Goal: Information Seeking & Learning: Learn about a topic

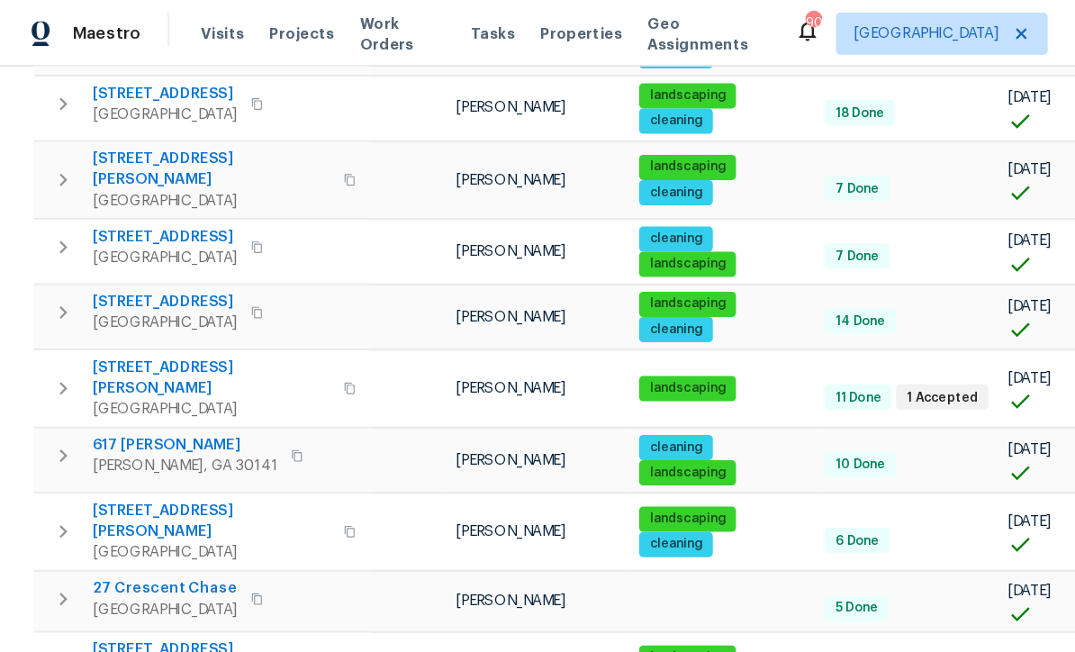
scroll to position [537, 0]
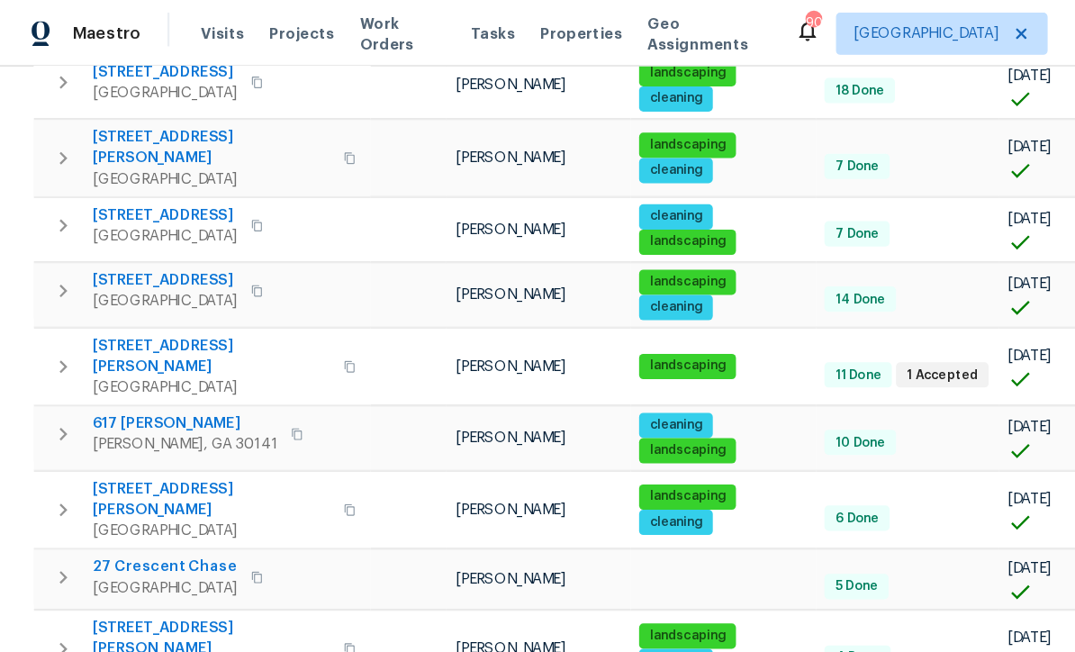
click at [108, 353] on span "617 [PERSON_NAME]" at bounding box center [158, 362] width 158 height 18
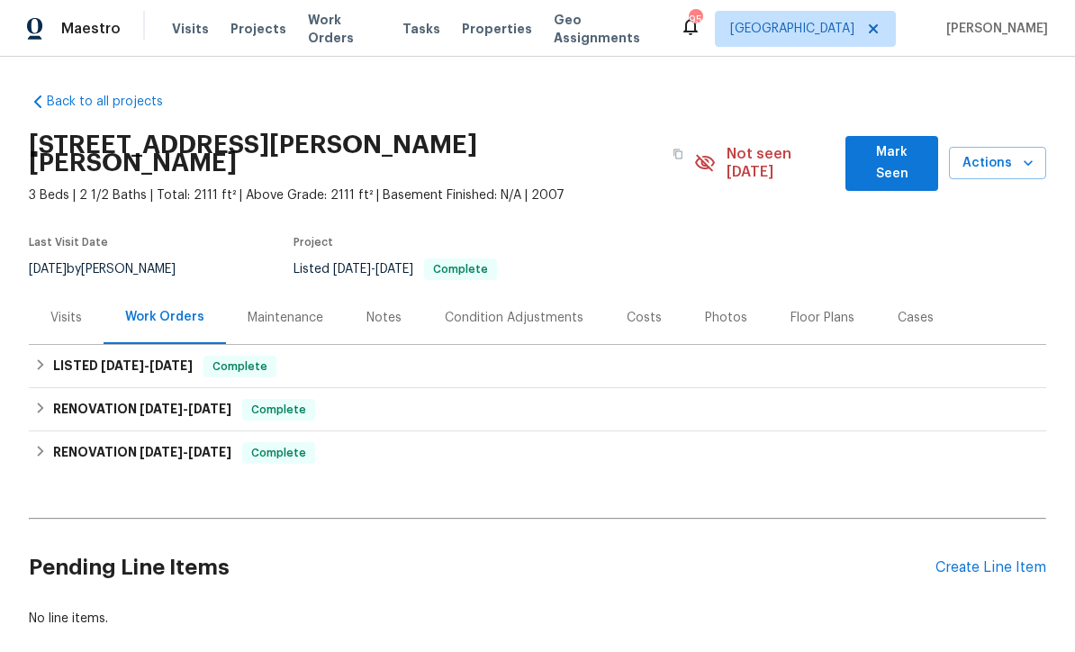
click at [710, 309] on div "Photos" at bounding box center [726, 318] width 42 height 18
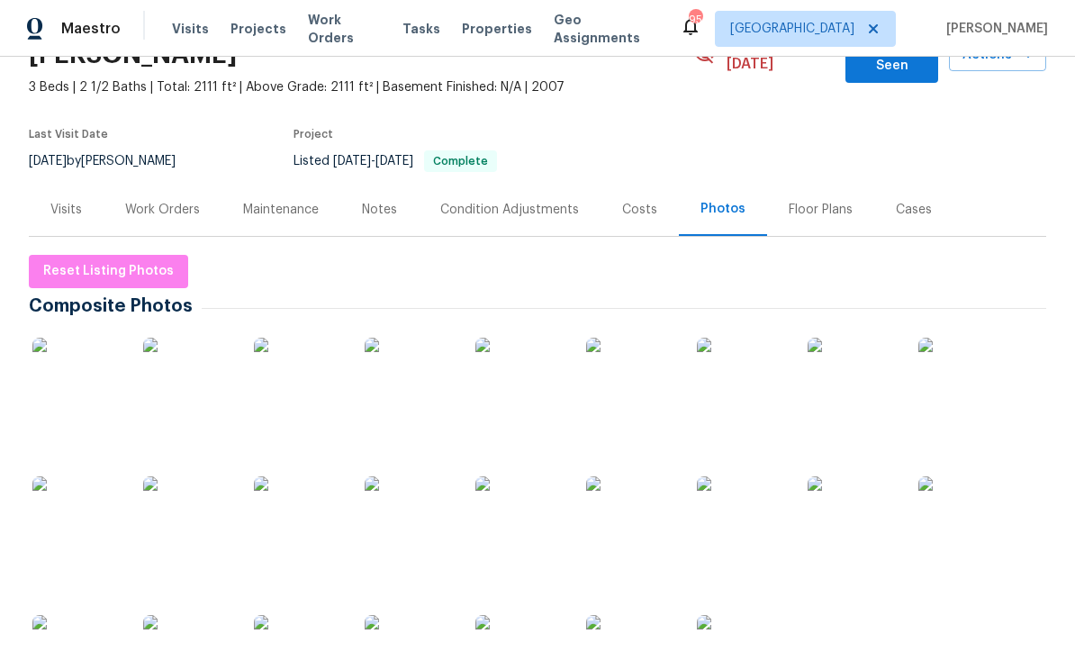
scroll to position [113, 0]
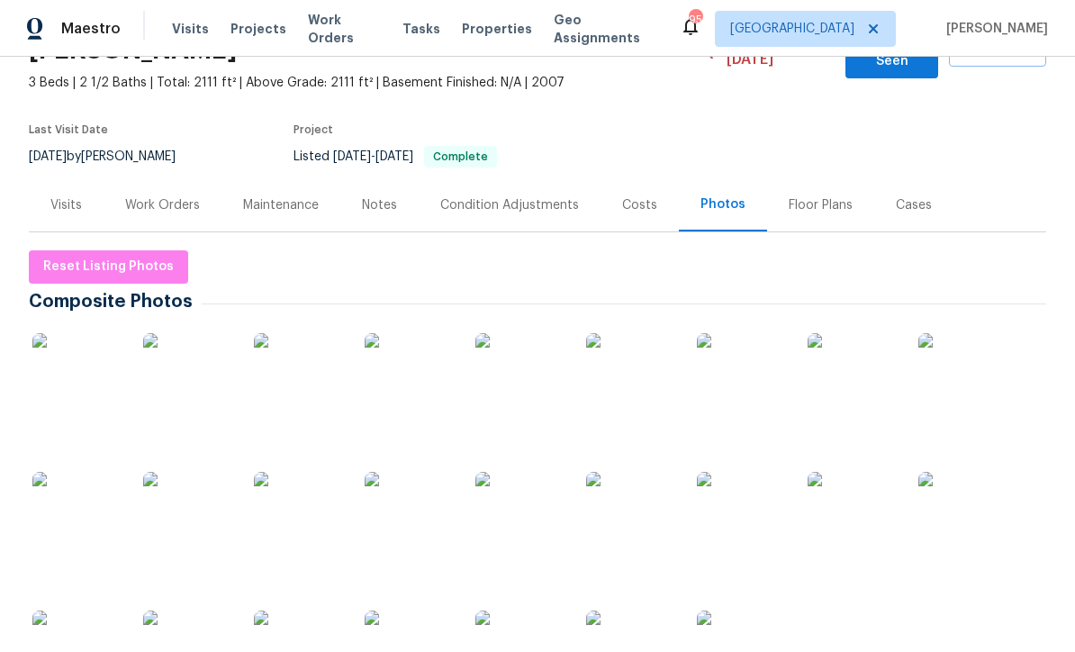
click at [82, 371] on img at bounding box center [77, 378] width 90 height 90
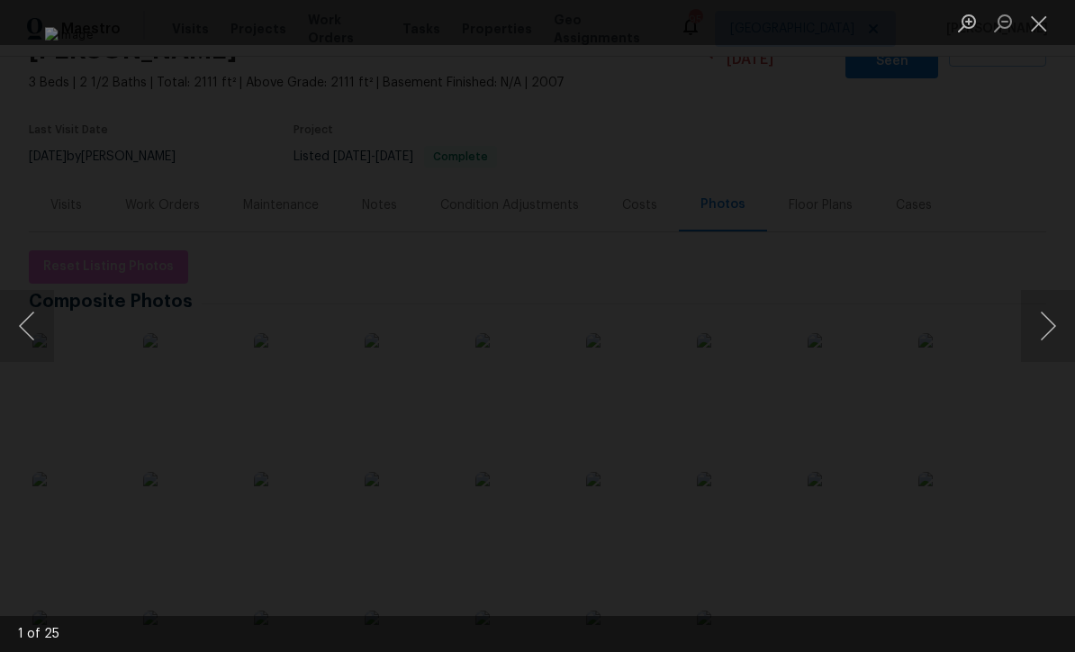
click at [1065, 344] on button "Next image" at bounding box center [1048, 326] width 54 height 72
click at [1069, 312] on button "Next image" at bounding box center [1048, 326] width 54 height 72
click at [1057, 320] on button "Next image" at bounding box center [1048, 326] width 54 height 72
click at [1051, 323] on button "Next image" at bounding box center [1048, 326] width 54 height 72
click at [1056, 315] on button "Next image" at bounding box center [1048, 326] width 54 height 72
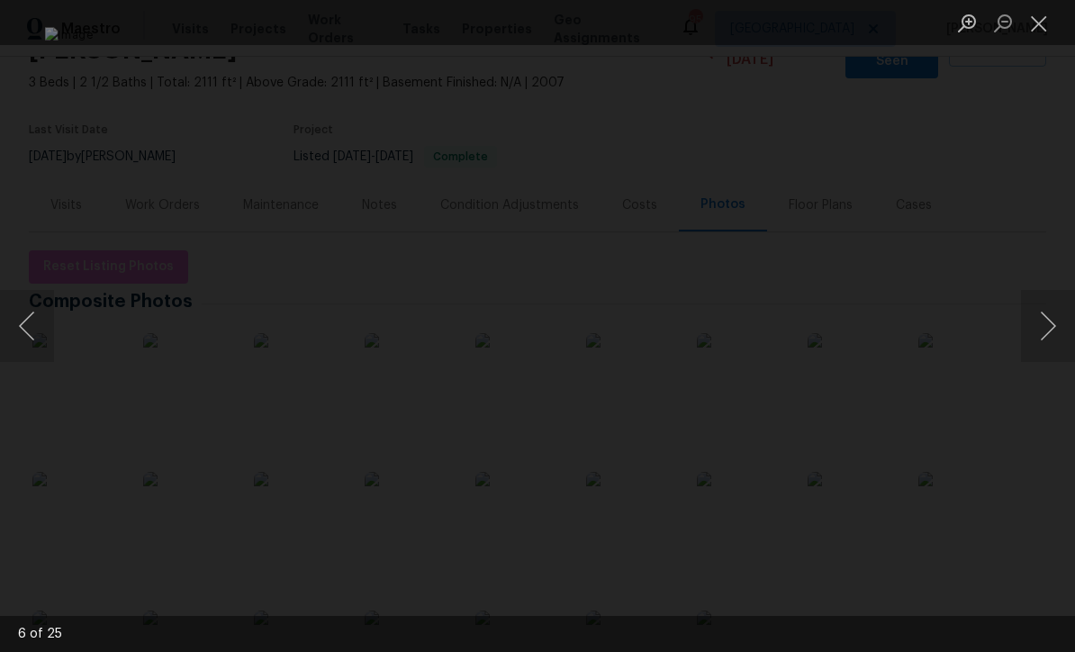
click at [1053, 315] on button "Next image" at bounding box center [1048, 326] width 54 height 72
click at [1065, 333] on button "Next image" at bounding box center [1048, 326] width 54 height 72
click at [1051, 319] on button "Next image" at bounding box center [1048, 326] width 54 height 72
click at [1053, 328] on button "Next image" at bounding box center [1048, 326] width 54 height 72
click at [1052, 332] on button "Next image" at bounding box center [1048, 326] width 54 height 72
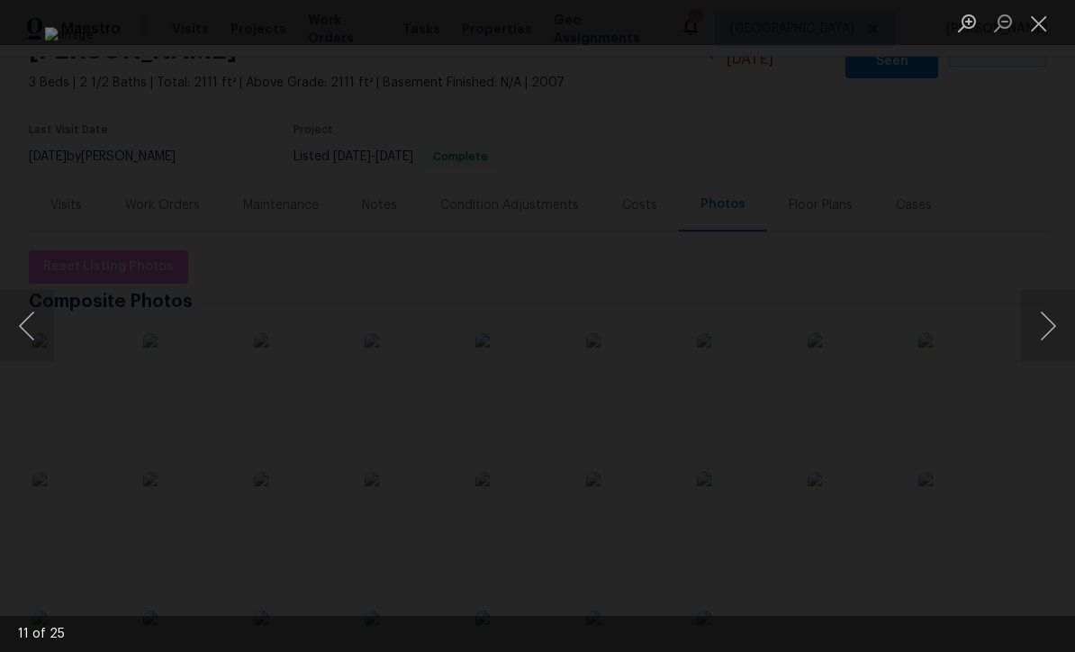
click at [1058, 322] on button "Next image" at bounding box center [1048, 326] width 54 height 72
click at [1059, 337] on button "Next image" at bounding box center [1048, 326] width 54 height 72
click at [1054, 322] on button "Next image" at bounding box center [1048, 326] width 54 height 72
click at [1052, 322] on button "Next image" at bounding box center [1048, 326] width 54 height 72
click at [1042, 32] on button "Close lightbox" at bounding box center [1039, 23] width 36 height 32
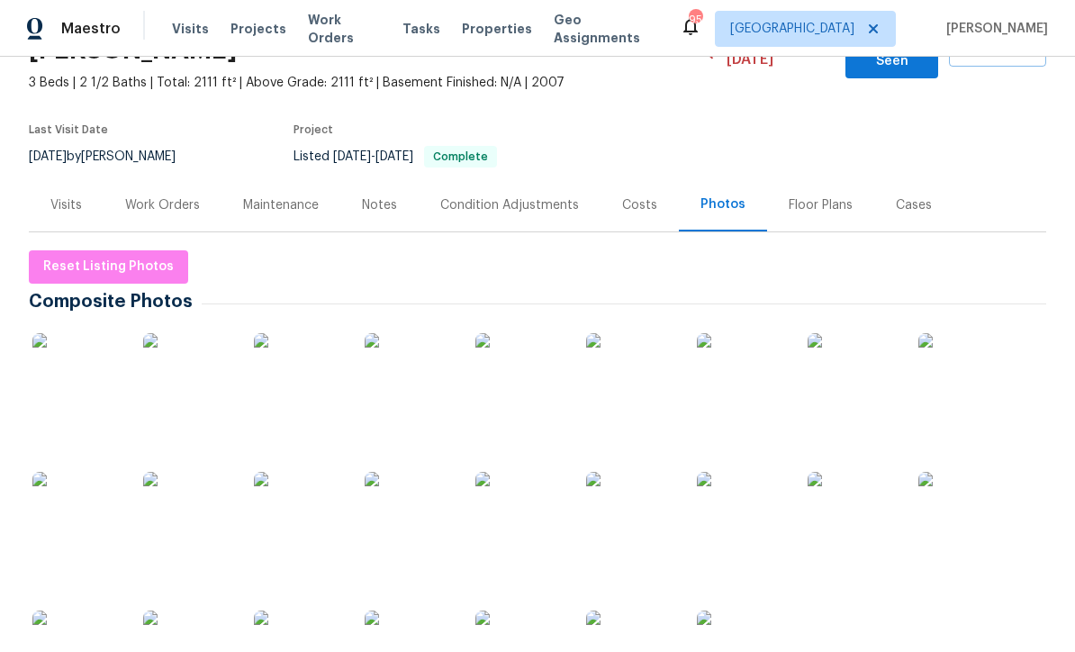
click at [622, 196] on div "Costs" at bounding box center [639, 205] width 35 height 18
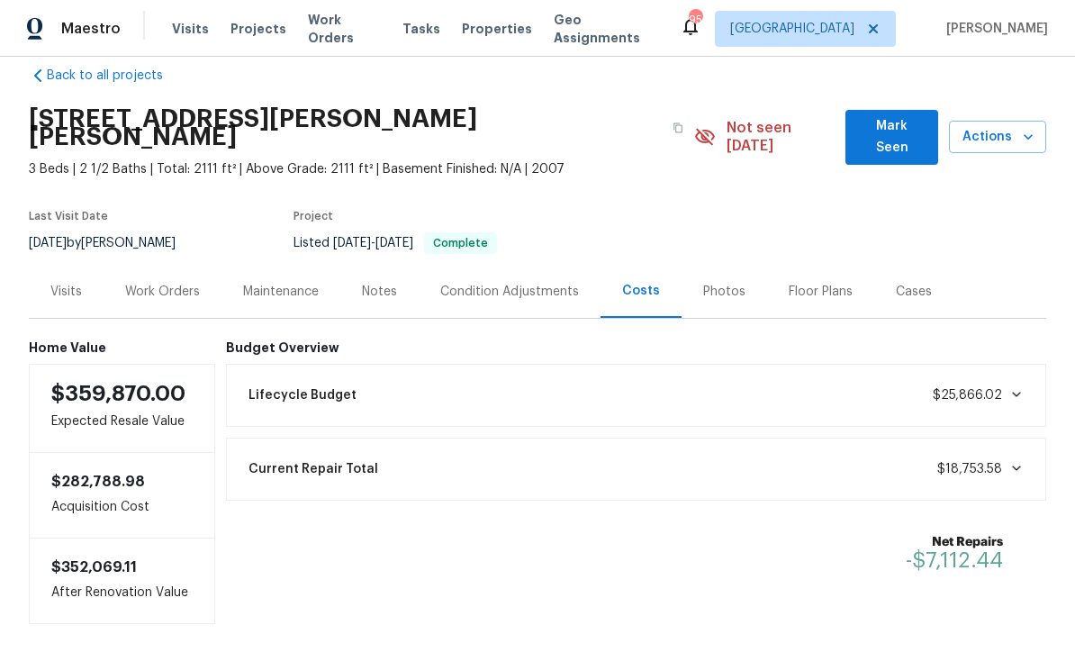
click at [816, 287] on div "Floor Plans" at bounding box center [820, 291] width 107 height 53
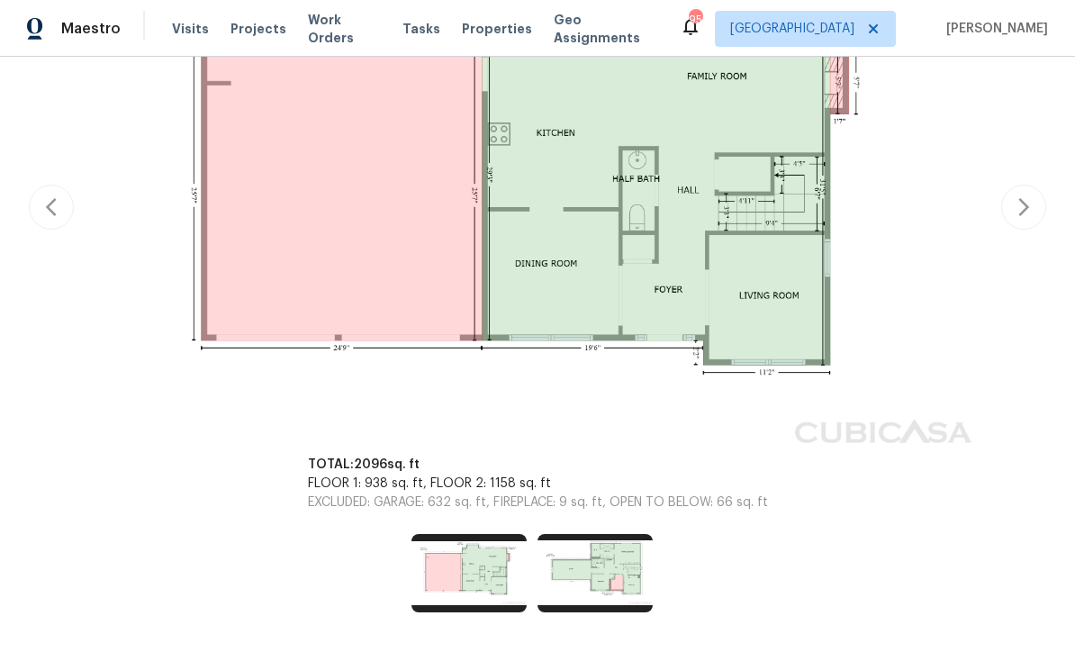
scroll to position [457, 0]
click at [599, 555] on img at bounding box center [594, 573] width 115 height 77
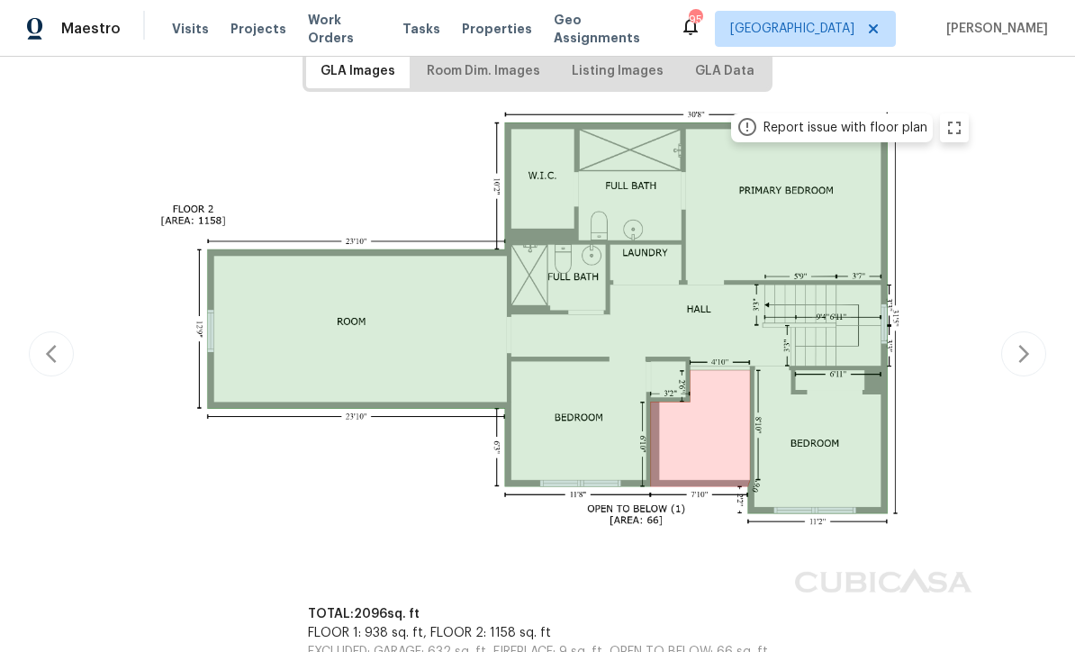
scroll to position [314, 0]
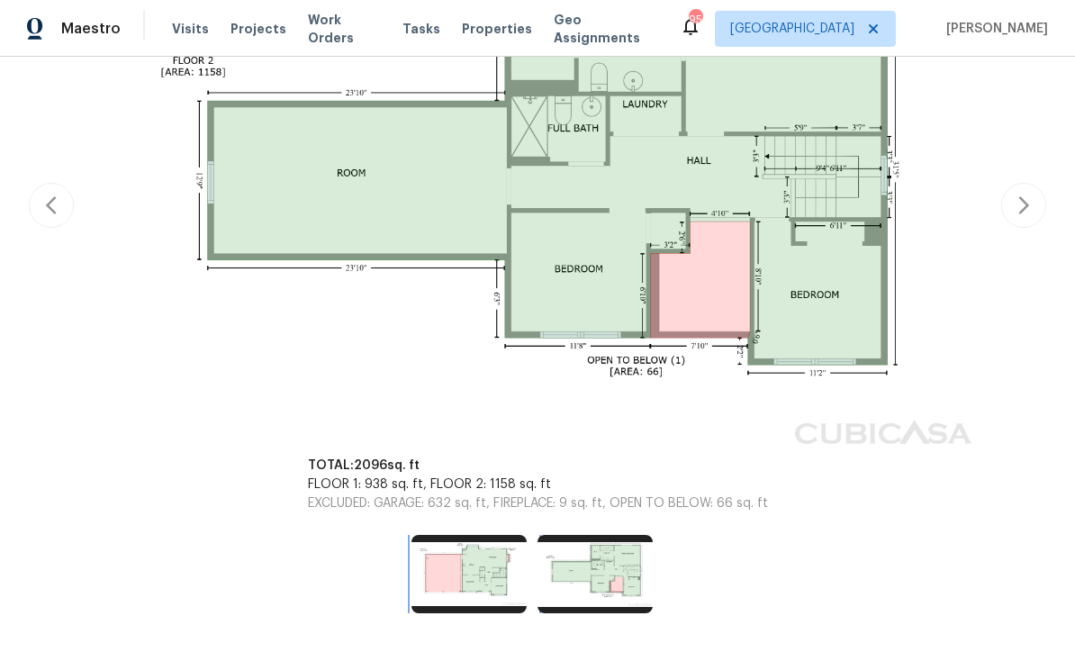
click at [480, 559] on img at bounding box center [468, 573] width 115 height 77
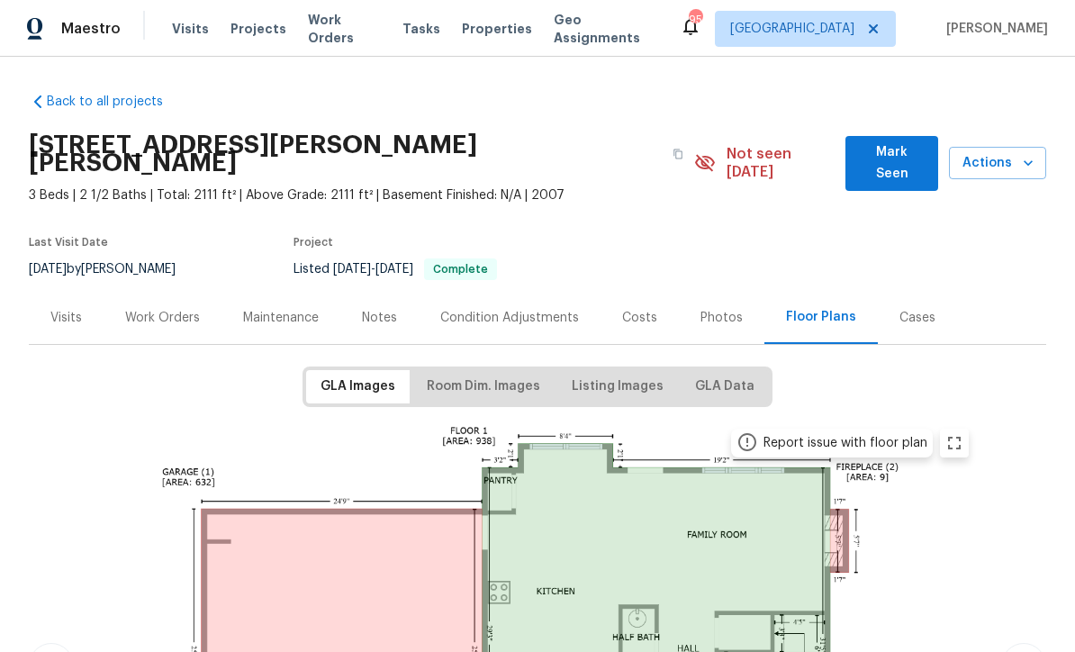
scroll to position [0, 0]
click at [622, 309] on div "Costs" at bounding box center [639, 318] width 35 height 18
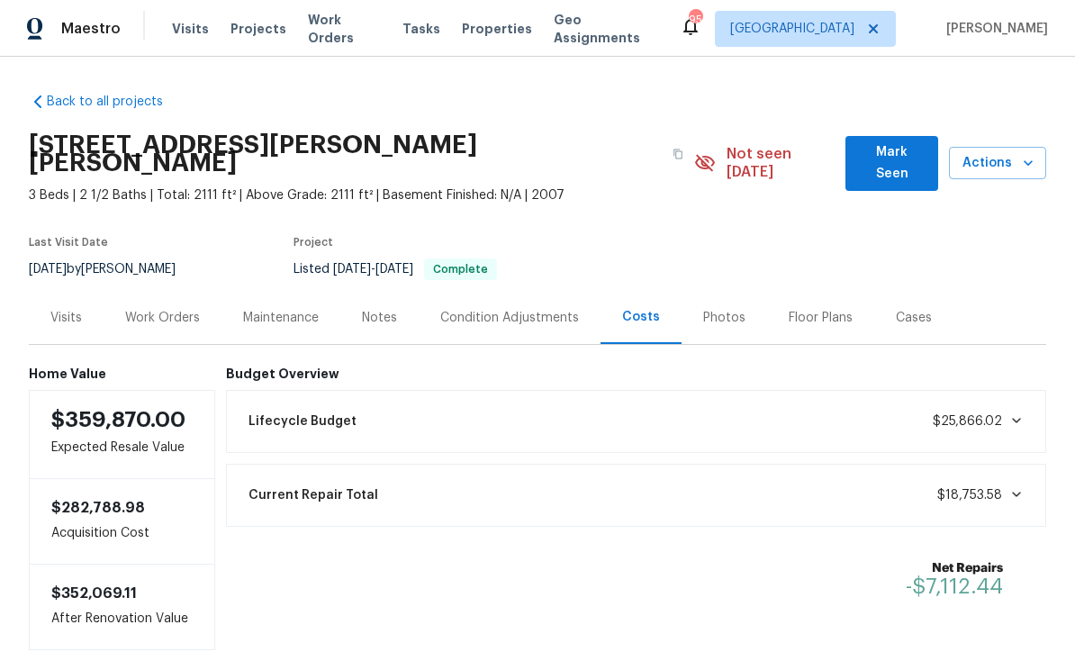
click at [710, 309] on div "Photos" at bounding box center [724, 318] width 42 height 18
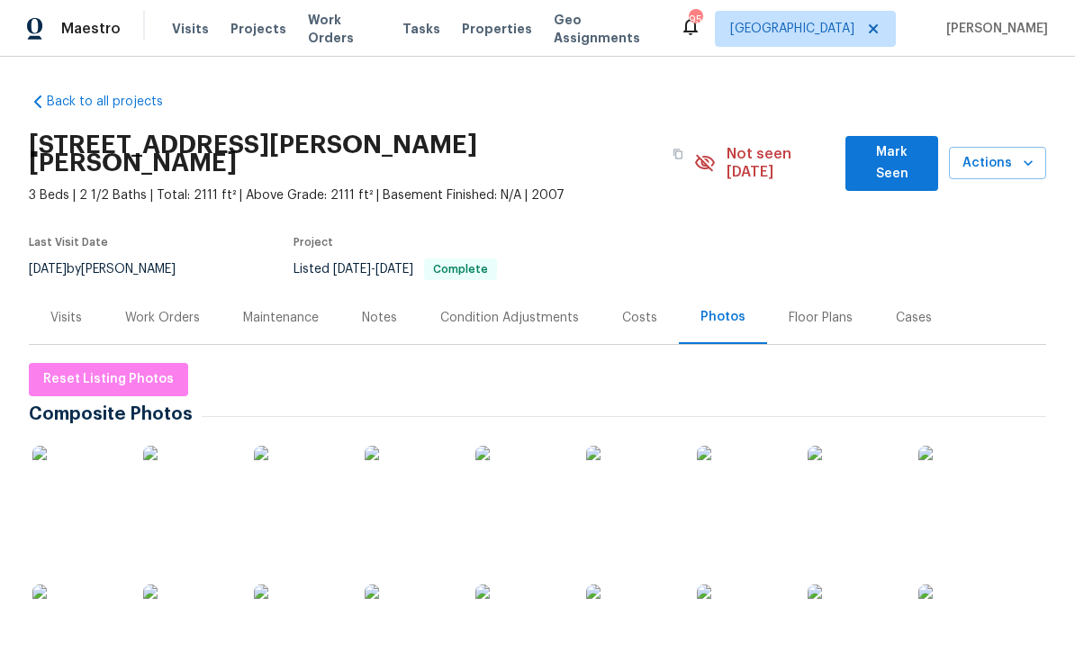
click at [185, 470] on img at bounding box center [188, 491] width 90 height 90
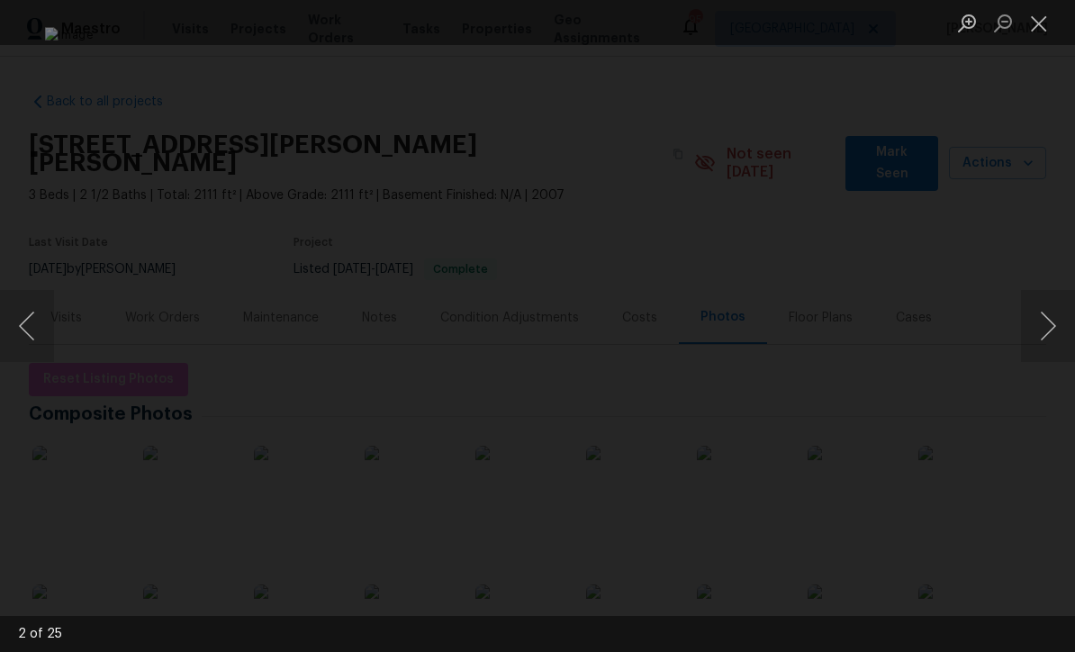
click at [1046, 327] on button "Next image" at bounding box center [1048, 326] width 54 height 72
click at [1040, 333] on button "Next image" at bounding box center [1048, 326] width 54 height 72
click at [1051, 334] on button "Next image" at bounding box center [1048, 326] width 54 height 72
click at [1046, 335] on button "Next image" at bounding box center [1048, 326] width 54 height 72
click at [1050, 329] on button "Next image" at bounding box center [1048, 326] width 54 height 72
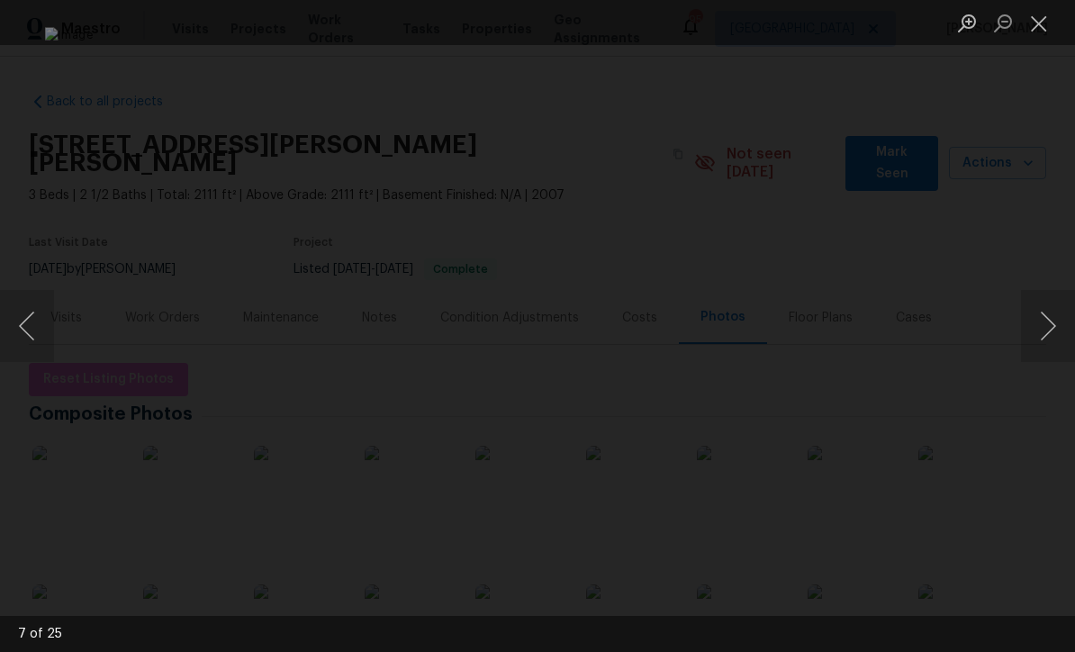
click at [1054, 333] on button "Next image" at bounding box center [1048, 326] width 54 height 72
click at [1050, 335] on button "Next image" at bounding box center [1048, 326] width 54 height 72
click at [1056, 329] on button "Next image" at bounding box center [1048, 326] width 54 height 72
click at [1048, 330] on button "Next image" at bounding box center [1048, 326] width 54 height 72
click at [1048, 338] on button "Next image" at bounding box center [1048, 326] width 54 height 72
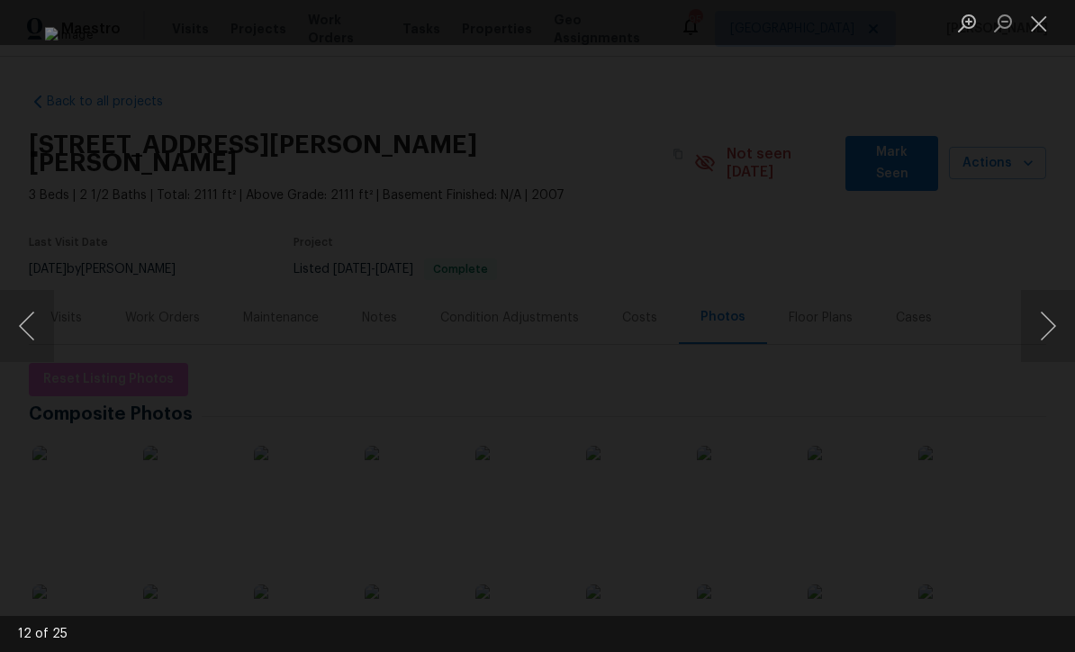
click at [1048, 336] on button "Next image" at bounding box center [1048, 326] width 54 height 72
click at [1048, 327] on button "Next image" at bounding box center [1048, 326] width 54 height 72
click at [1052, 336] on button "Next image" at bounding box center [1048, 326] width 54 height 72
click at [1042, 329] on button "Next image" at bounding box center [1048, 326] width 54 height 72
click at [1046, 334] on button "Next image" at bounding box center [1048, 326] width 54 height 72
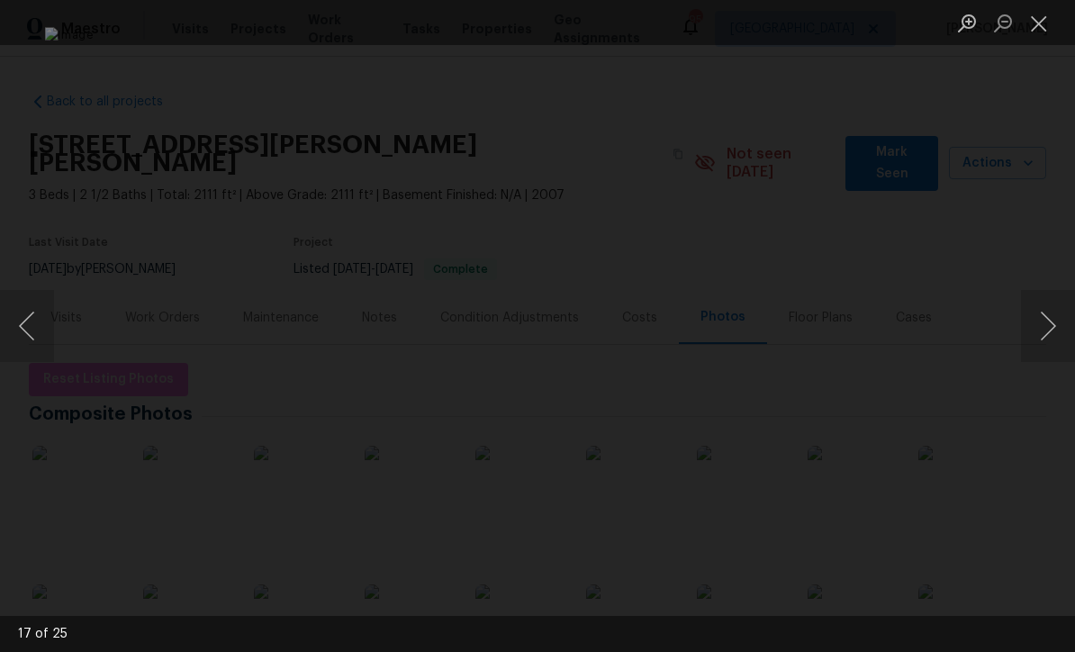
click at [1044, 328] on button "Next image" at bounding box center [1048, 326] width 54 height 72
click at [1051, 332] on button "Next image" at bounding box center [1048, 326] width 54 height 72
click at [1048, 337] on button "Next image" at bounding box center [1048, 326] width 54 height 72
click at [1050, 334] on button "Next image" at bounding box center [1048, 326] width 54 height 72
click at [1056, 332] on button "Next image" at bounding box center [1048, 326] width 54 height 72
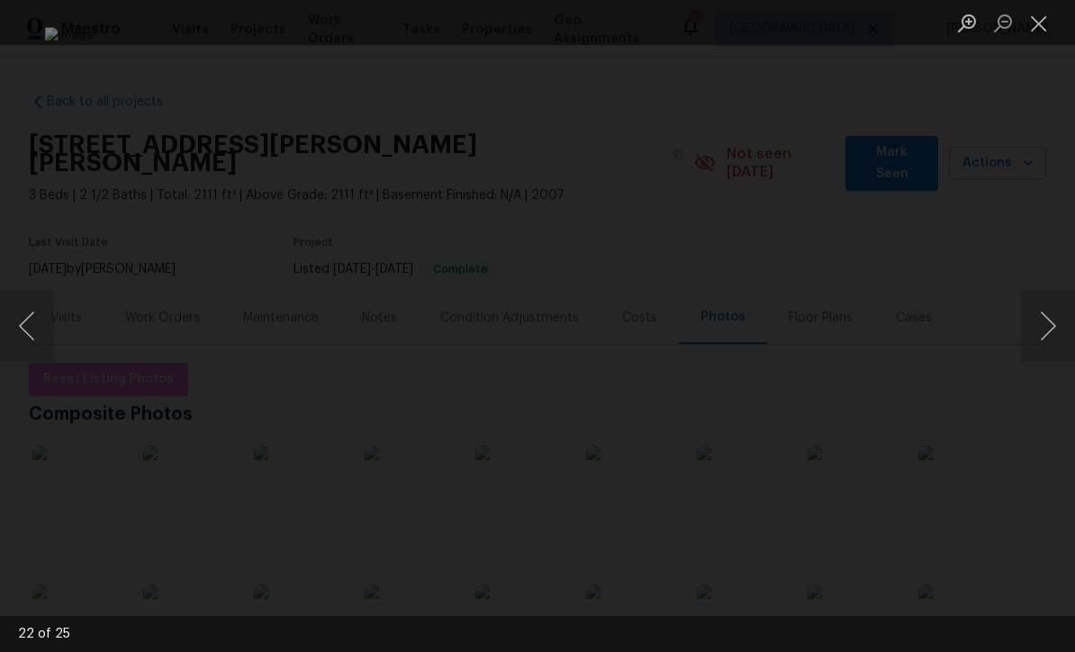
click at [1050, 335] on button "Next image" at bounding box center [1048, 326] width 54 height 72
click at [1051, 329] on button "Next image" at bounding box center [1048, 326] width 54 height 72
click at [1035, 24] on button "Close lightbox" at bounding box center [1039, 23] width 36 height 32
